Goal: Task Accomplishment & Management: Complete application form

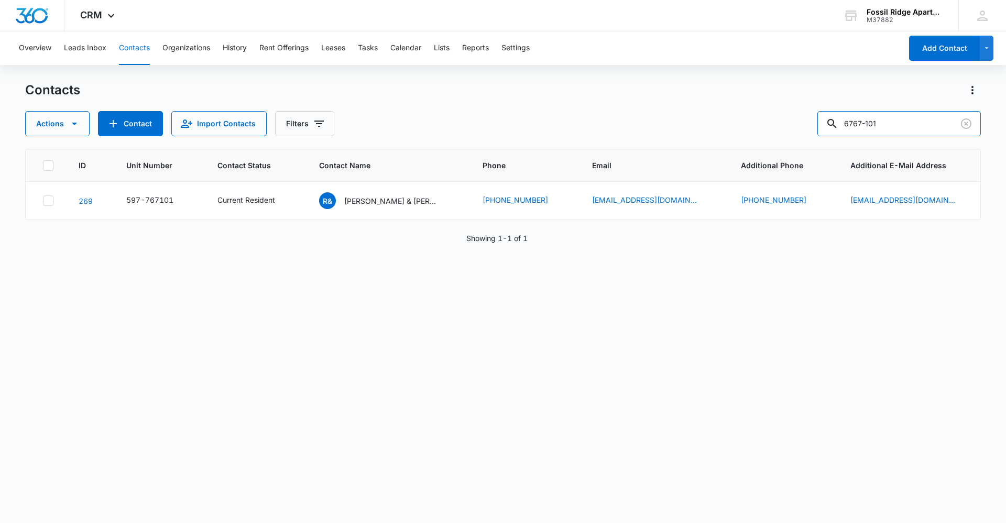
drag, startPoint x: 895, startPoint y: 125, endPoint x: 825, endPoint y: 124, distance: 70.2
click at [825, 124] on div "Actions Contact Import Contacts Filters 6767-101" at bounding box center [502, 123] width 955 height 25
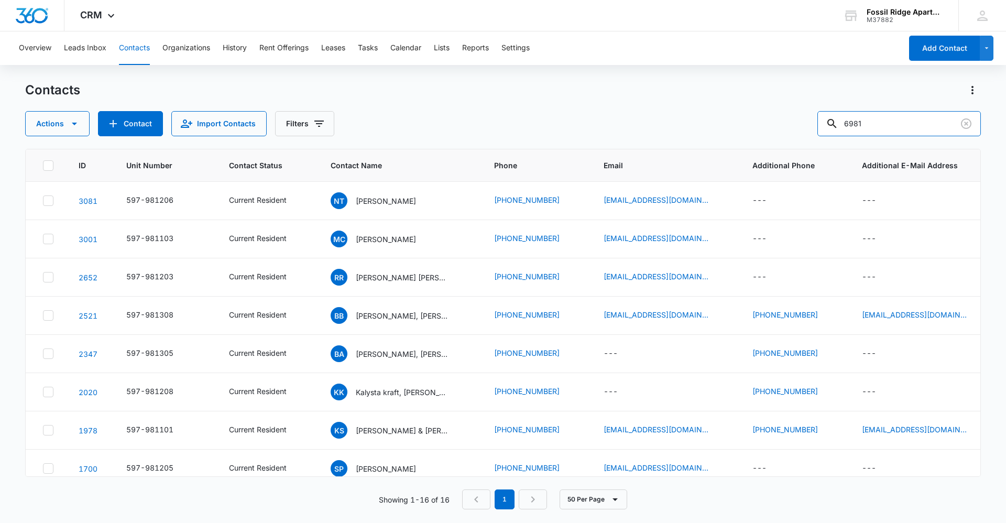
drag, startPoint x: 889, startPoint y: 130, endPoint x: 807, endPoint y: 119, distance: 82.5
click at [807, 119] on div "Actions Contact Import Contacts Filters 6981" at bounding box center [502, 123] width 955 height 25
type input "981101"
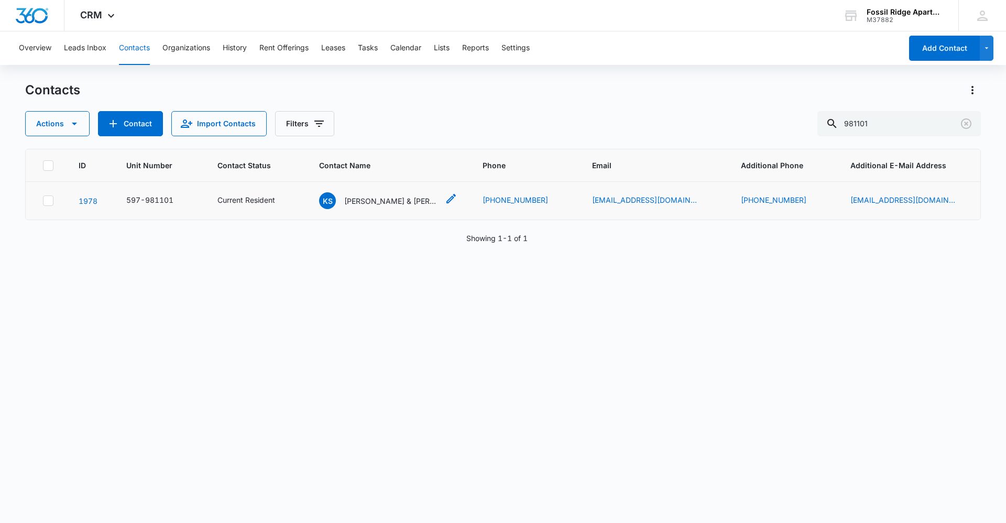
click at [408, 202] on p "[PERSON_NAME] & [PERSON_NAME]" at bounding box center [391, 200] width 94 height 11
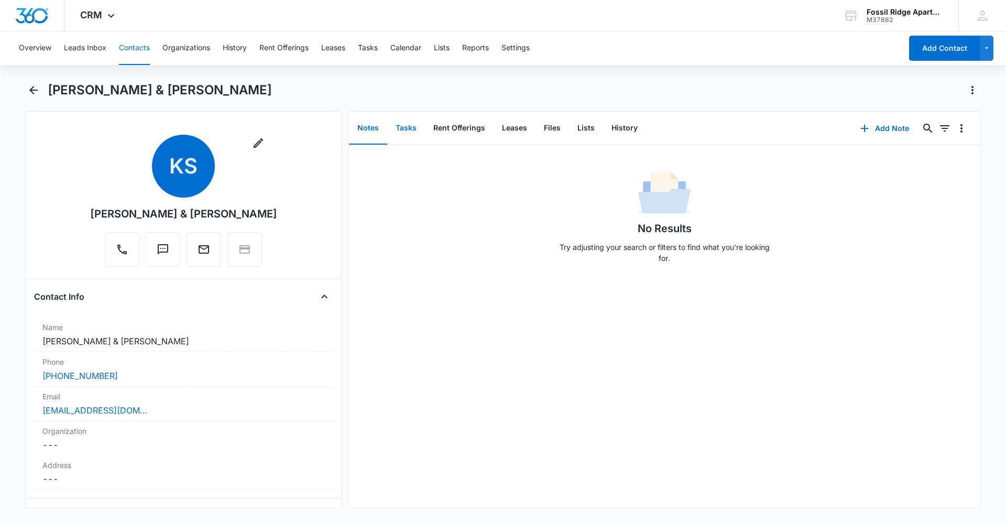
click at [422, 132] on button "Tasks" at bounding box center [406, 128] width 38 height 32
click at [885, 119] on button "Add Task" at bounding box center [884, 128] width 69 height 25
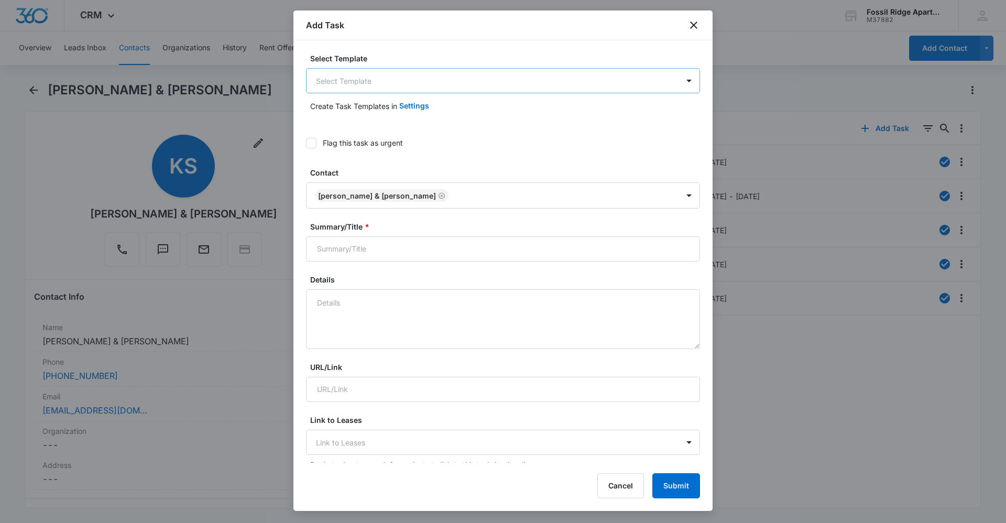
click at [553, 83] on body "CRM Apps Reputation Websites Forms CRM Email Social Content Ads Intelligence Fi…" at bounding box center [503, 261] width 1006 height 523
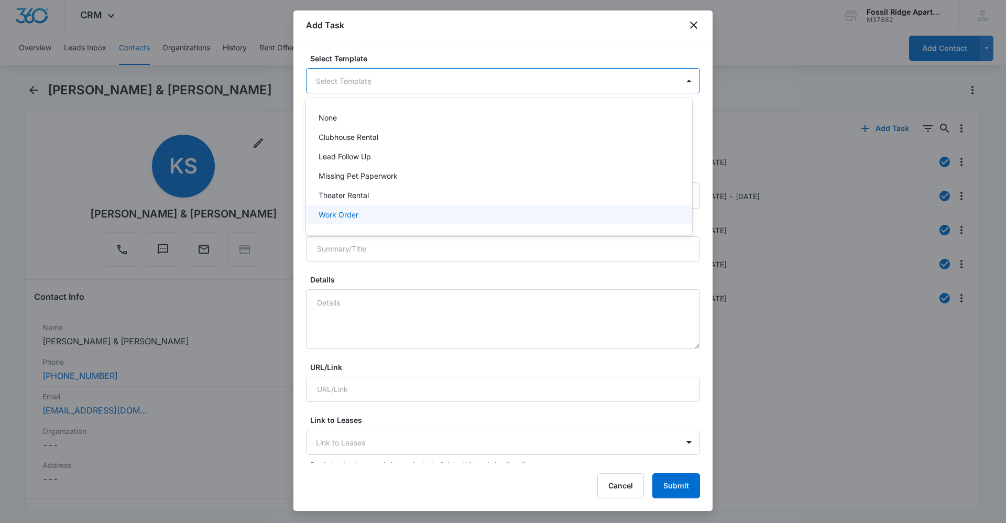
click at [495, 218] on div "Work Order" at bounding box center [497, 214] width 359 height 11
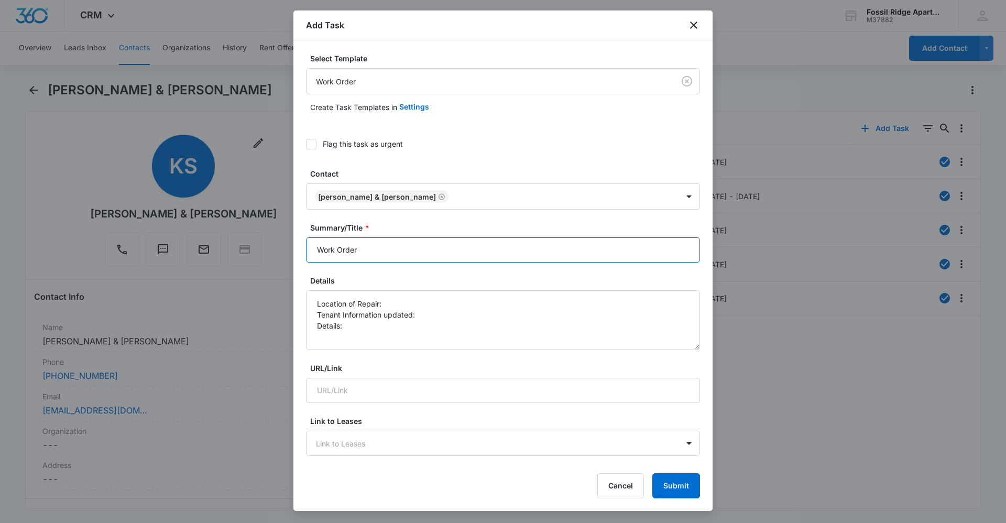
click at [316, 243] on input "Work Order" at bounding box center [503, 249] width 394 height 25
type input "6981-101 Work Order"
click at [404, 310] on textarea "Location of Repair: Tenant Information updated: Details:" at bounding box center [503, 320] width 394 height 60
click at [406, 305] on textarea "Location of Repair: Tenant Information updated: Details:" at bounding box center [503, 320] width 394 height 60
click at [423, 312] on textarea "Location of Repair: kitchen Tenant Information updated: Details:" at bounding box center [503, 320] width 394 height 60
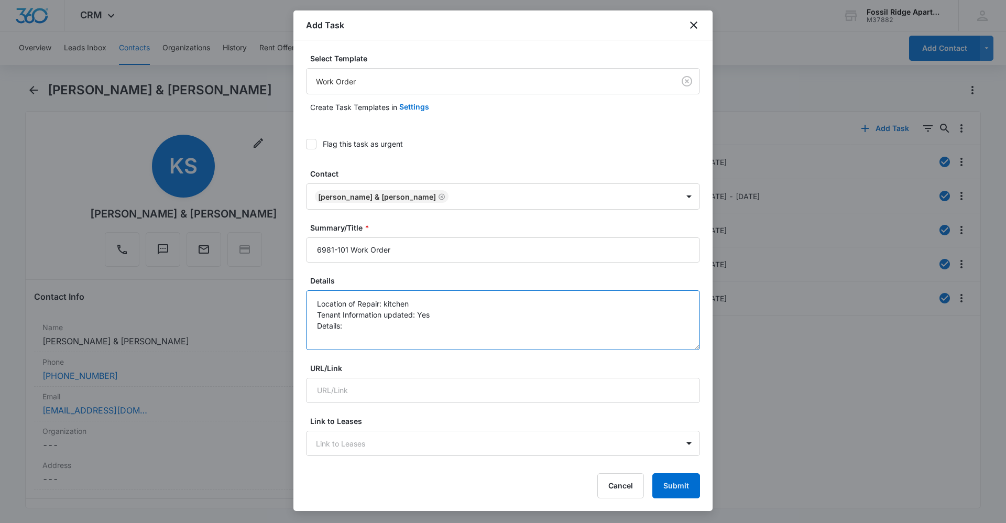
click at [423, 334] on textarea "Location of Repair: kitchen Tenant Information updated: Yes Details:" at bounding box center [503, 320] width 394 height 60
click at [437, 321] on textarea "Location of Repair: kitchen Tenant Information updated: Yes Details:" at bounding box center [503, 320] width 394 height 60
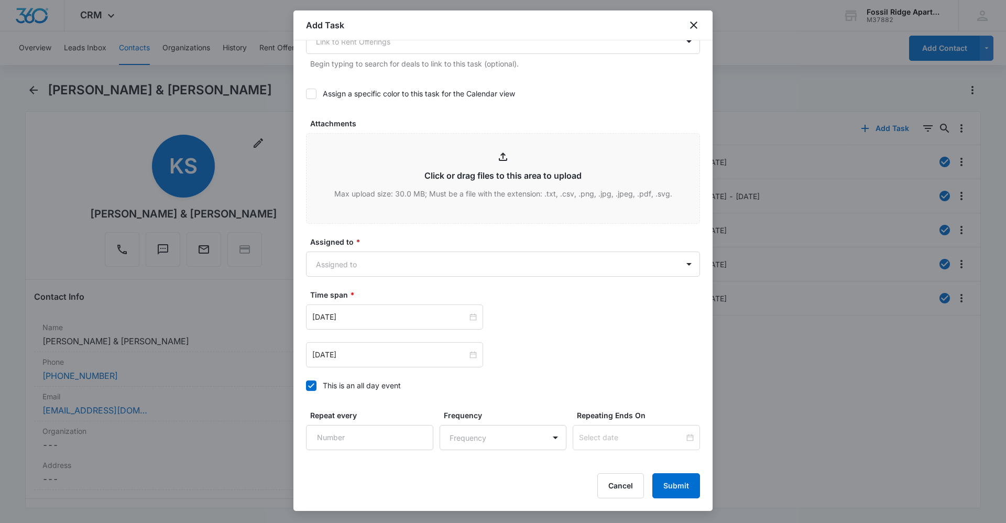
scroll to position [471, 0]
type textarea "Location of Repair: kitchen Tenant Information updated: Yes Details: microwave …"
click at [681, 260] on body "CRM Apps Reputation Websites Forms CRM Email Social Content Ads Intelligence Fi…" at bounding box center [503, 261] width 1006 height 523
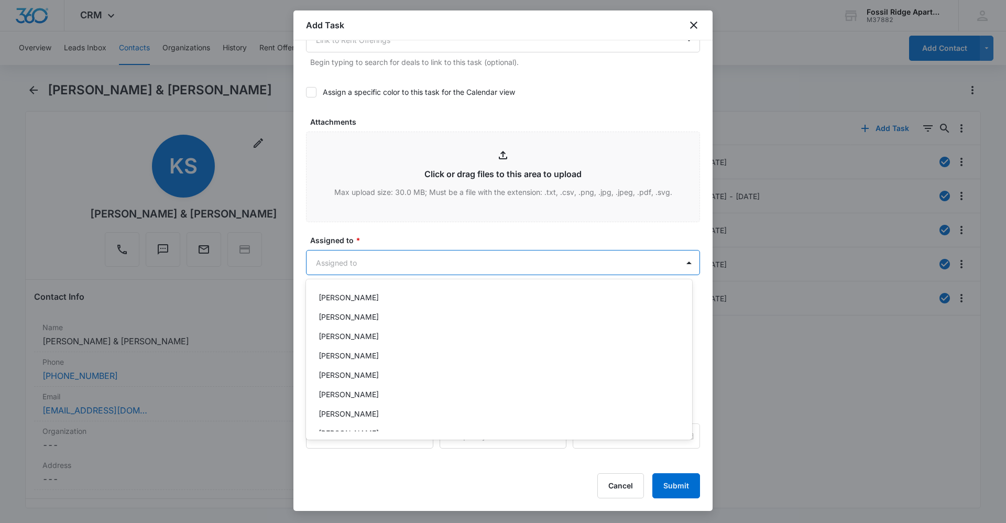
scroll to position [209, 0]
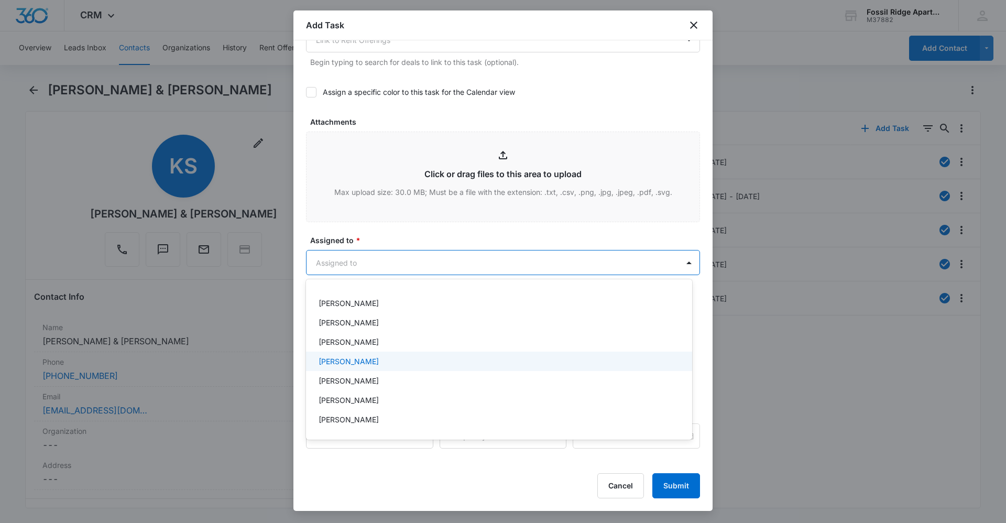
click at [511, 364] on div "[PERSON_NAME]" at bounding box center [497, 361] width 359 height 11
click at [492, 242] on div at bounding box center [503, 261] width 1006 height 523
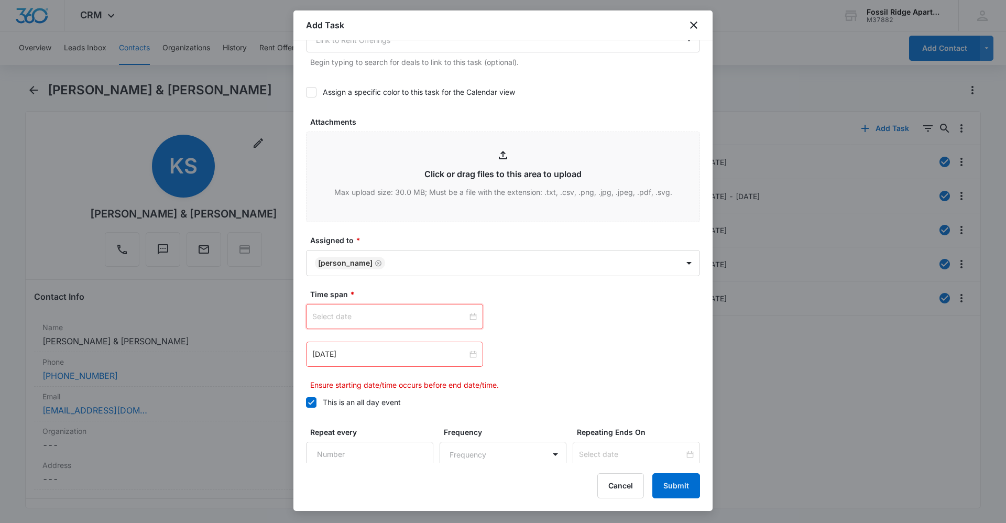
click at [424, 311] on input at bounding box center [389, 317] width 155 height 12
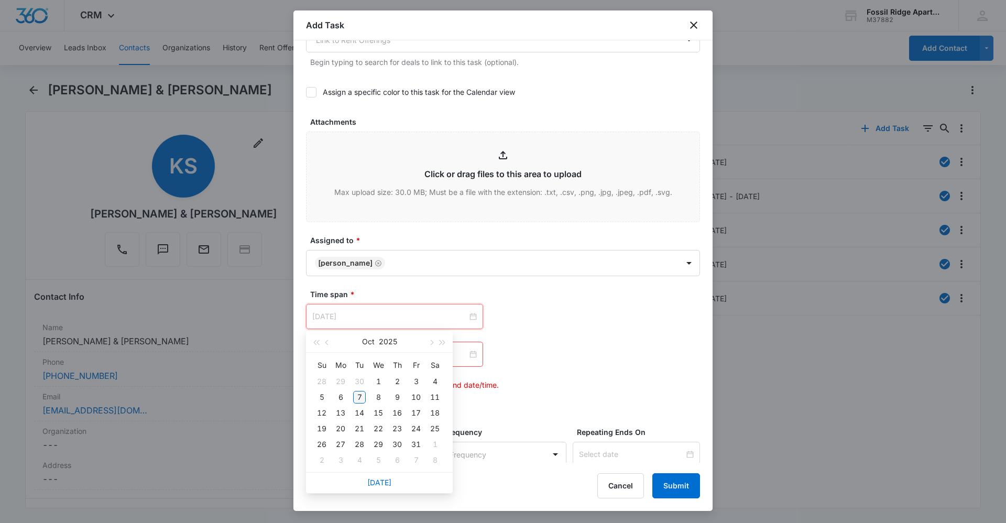
type input "[DATE]"
click at [361, 395] on div "7" at bounding box center [359, 397] width 13 height 13
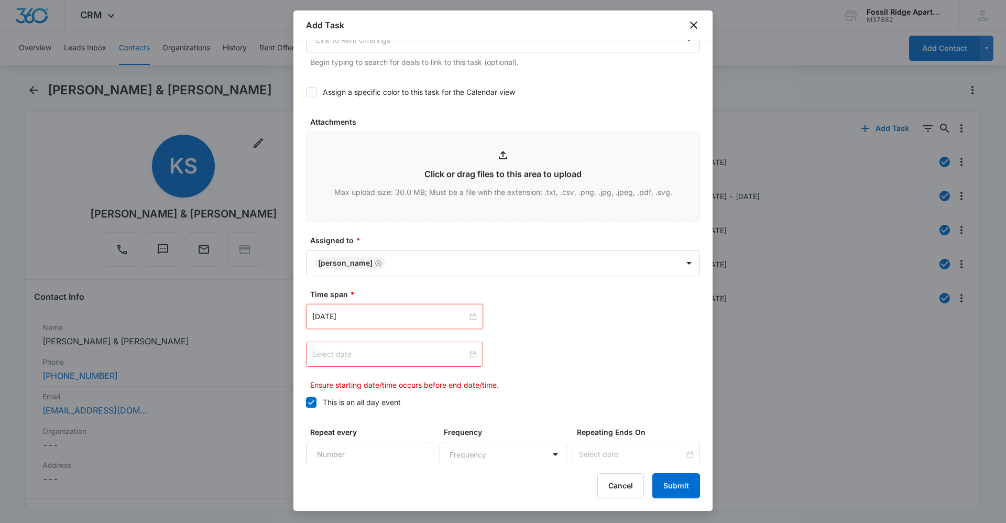
click at [426, 355] on input at bounding box center [389, 354] width 155 height 12
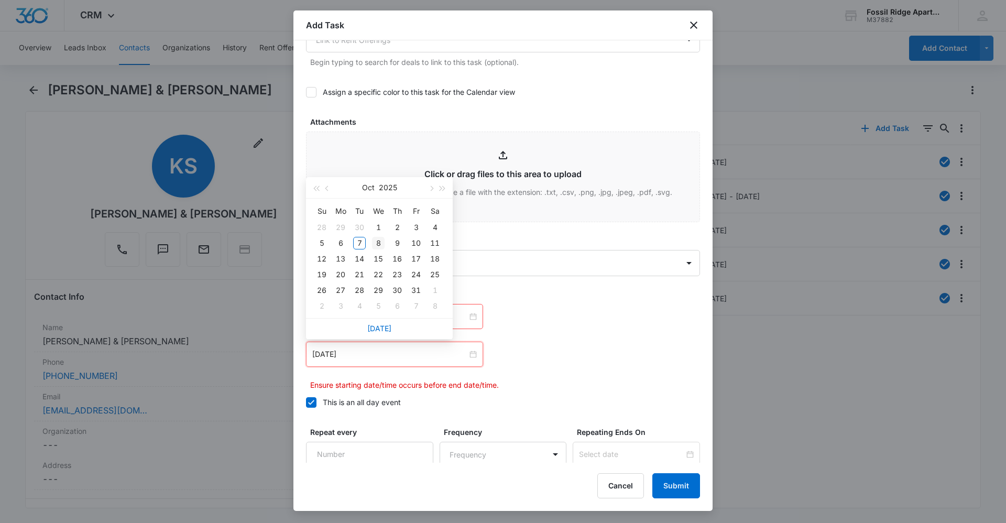
type input "[DATE]"
click at [376, 241] on div "8" at bounding box center [378, 243] width 13 height 13
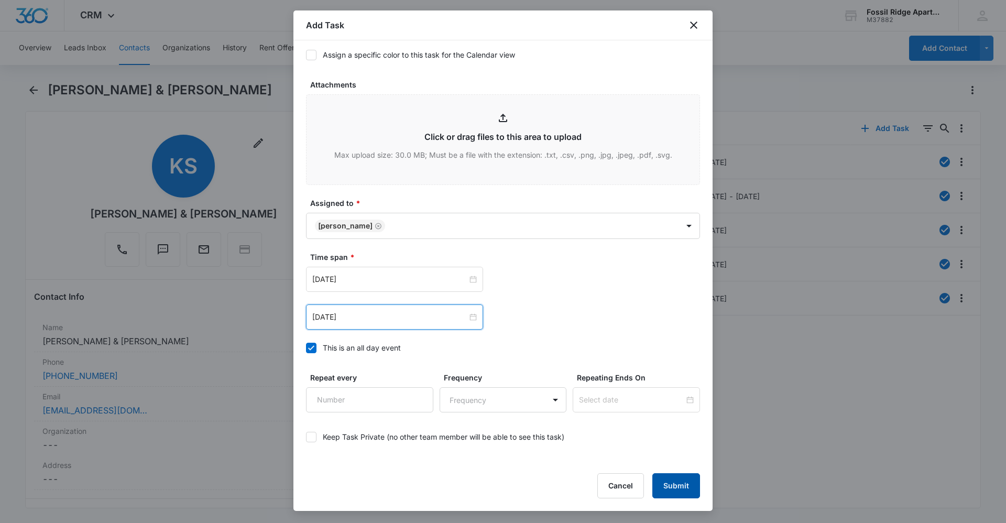
scroll to position [547, 0]
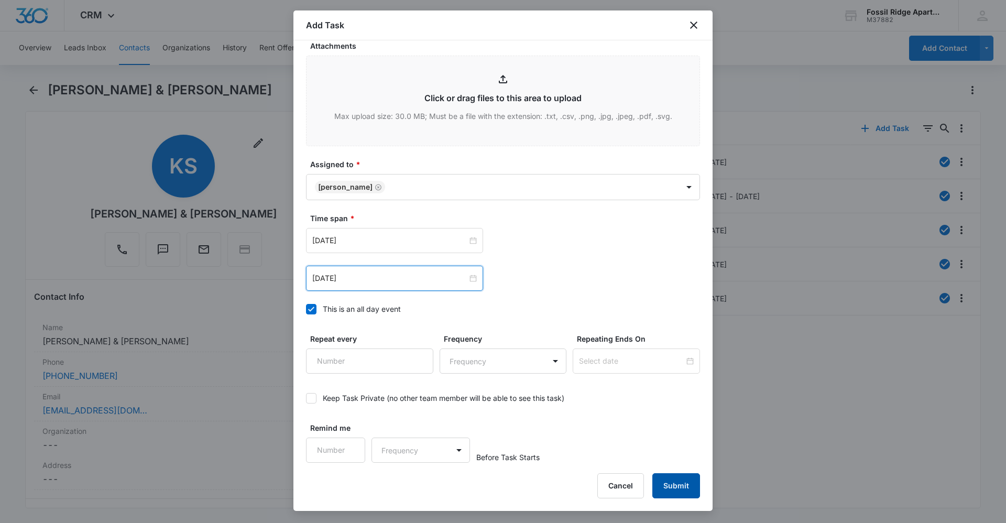
click at [669, 491] on button "Submit" at bounding box center [676, 485] width 48 height 25
